Goal: Task Accomplishment & Management: Use online tool/utility

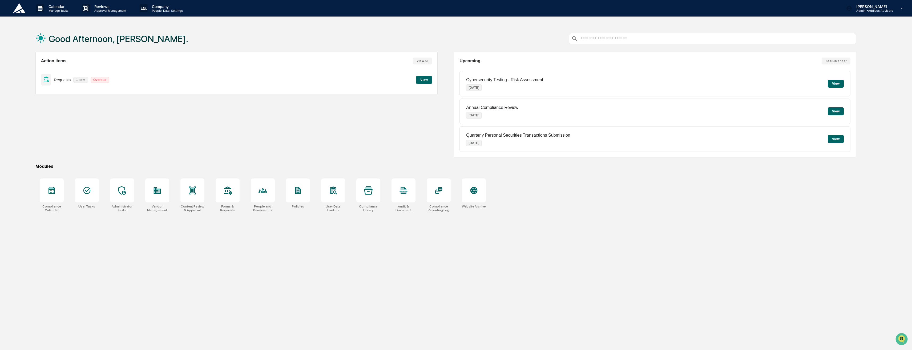
click at [422, 81] on button "View" at bounding box center [424, 80] width 16 height 8
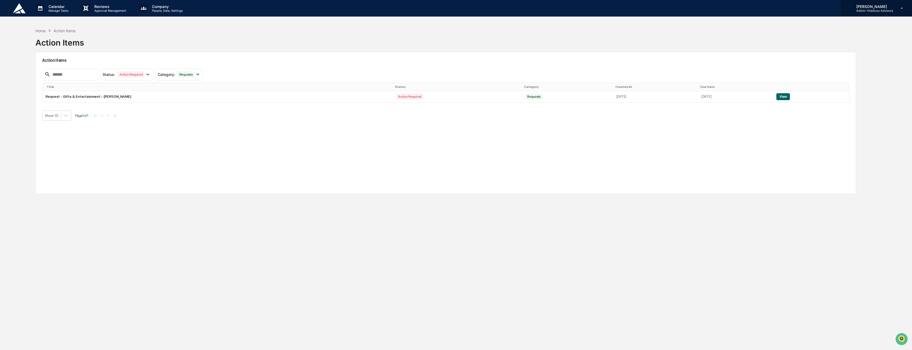
click at [870, 8] on p "[PERSON_NAME]" at bounding box center [872, 6] width 41 height 5
drag, startPoint x: 771, startPoint y: 36, endPoint x: 650, endPoint y: 27, distance: 121.9
click at [770, 36] on div at bounding box center [457, 175] width 915 height 350
click at [113, 6] on p "Reviews" at bounding box center [109, 6] width 39 height 5
click at [114, 29] on li "Content Review & Approval" at bounding box center [122, 27] width 88 height 10
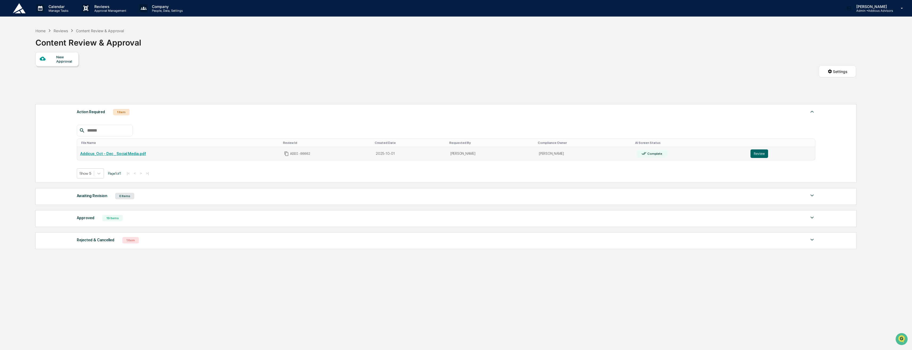
click at [115, 152] on link "Addicus_Oct - Dec _ Social Media.pdf" at bounding box center [113, 154] width 66 height 4
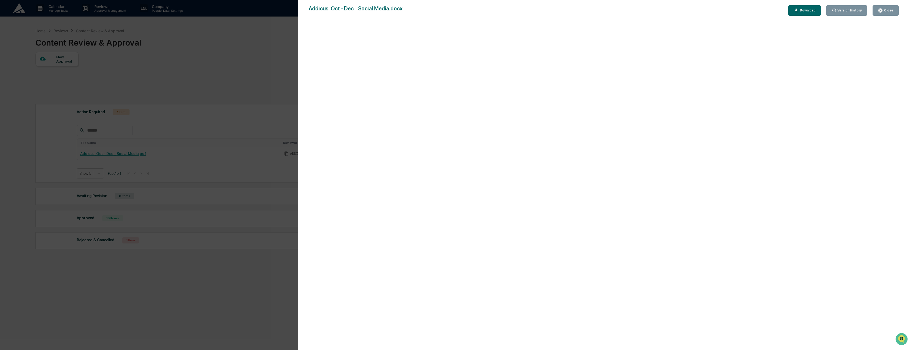
click at [163, 208] on div "Version History [DATE] 04:17 PM [PERSON_NAME] [DATE] 03:46 PM [PERSON_NAME] [DA…" at bounding box center [456, 175] width 912 height 350
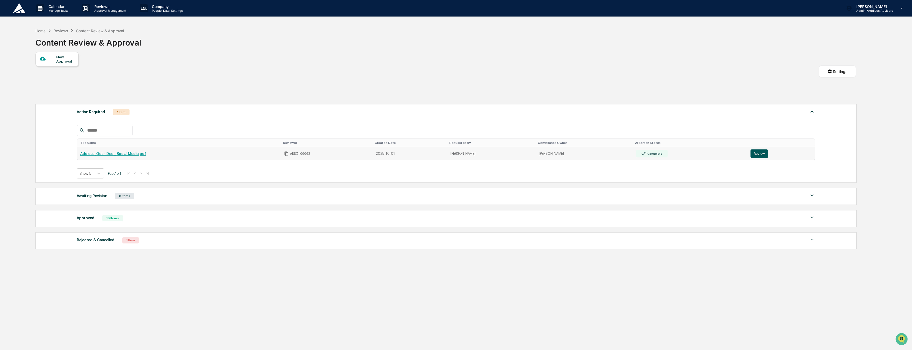
click at [758, 154] on button "Review" at bounding box center [760, 154] width 18 height 9
